Goal: Navigation & Orientation: Find specific page/section

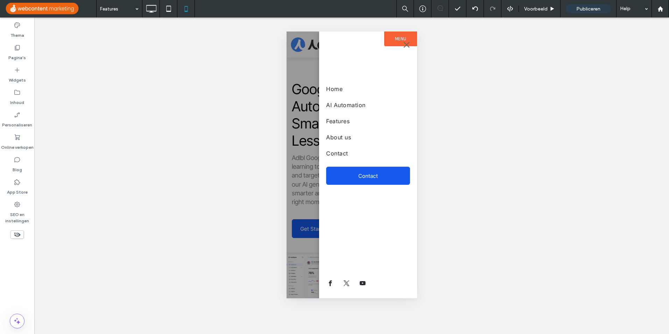
click at [148, 11] on use at bounding box center [151, 9] width 10 height 8
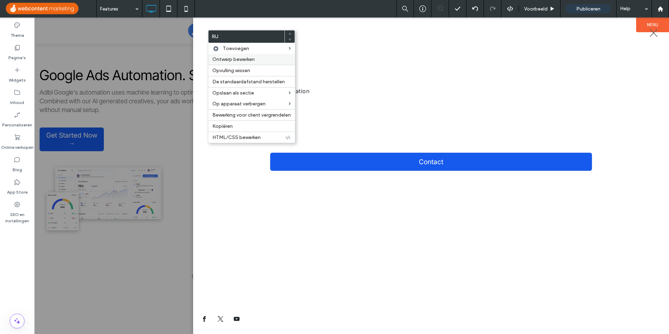
click at [219, 62] on span "Ontwerp bewerken" at bounding box center [233, 59] width 42 height 6
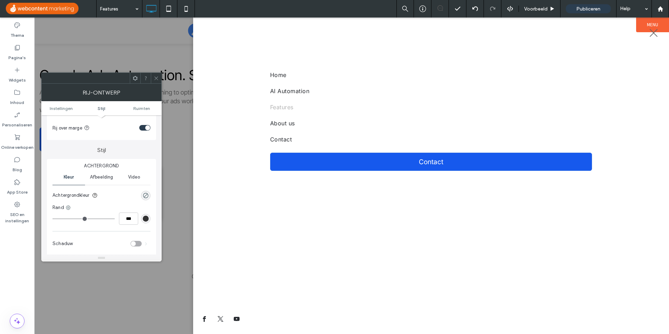
scroll to position [105, 0]
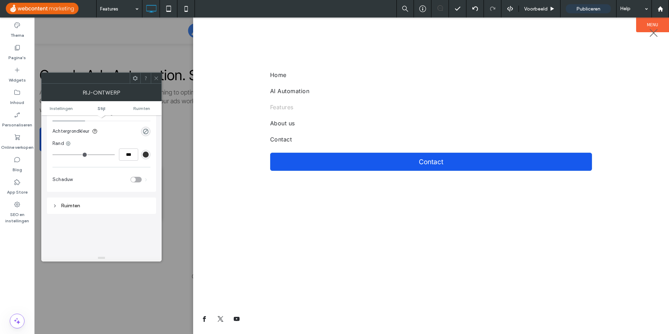
click at [157, 77] on icon at bounding box center [156, 78] width 5 height 5
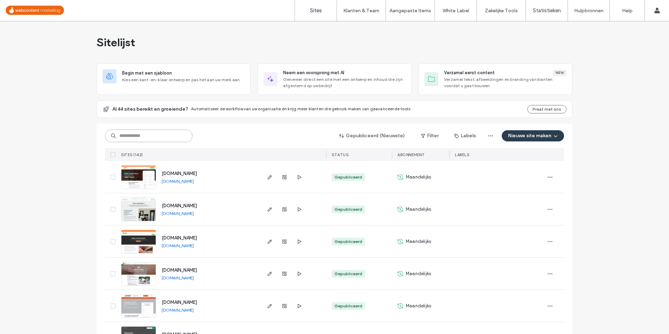
click at [150, 136] on input at bounding box center [148, 135] width 87 height 13
click at [282, 177] on use "button" at bounding box center [284, 177] width 4 height 4
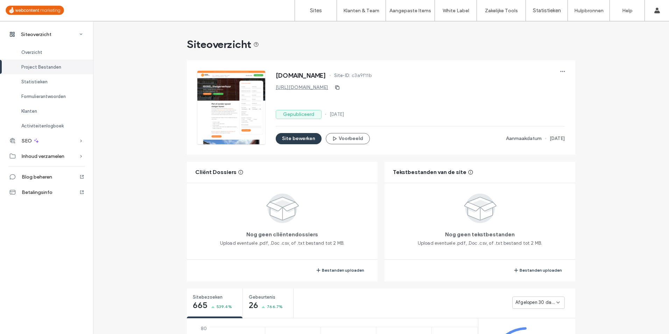
scroll to position [175, 0]
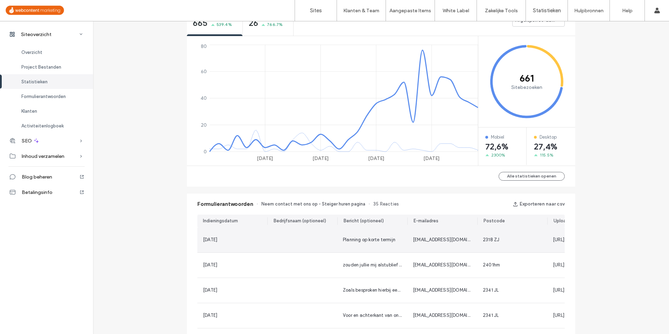
scroll to position [210, 0]
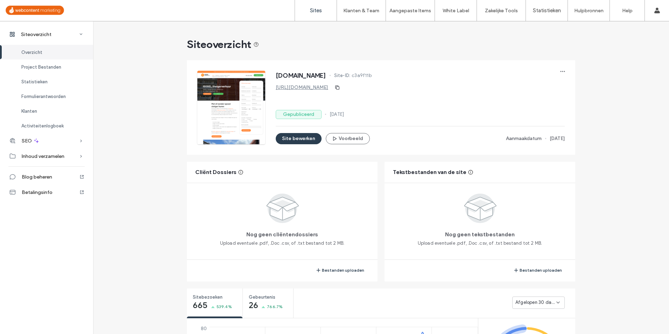
click at [320, 12] on label "Sites" at bounding box center [316, 10] width 12 height 6
click at [320, 11] on label "Sites" at bounding box center [316, 10] width 12 height 6
